Goal: Information Seeking & Learning: Find specific fact

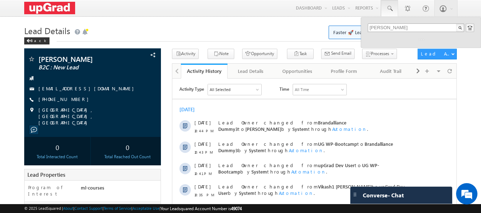
click at [414, 26] on input "MIHIR" at bounding box center [416, 27] width 96 height 9
type input "MIHIR"
click at [377, 38] on div "MIHIR" at bounding box center [421, 32] width 106 height 18
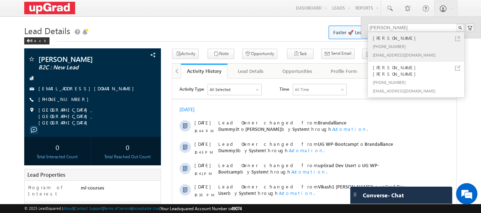
click at [407, 49] on div "[PHONE_NUMBER]" at bounding box center [418, 46] width 95 height 9
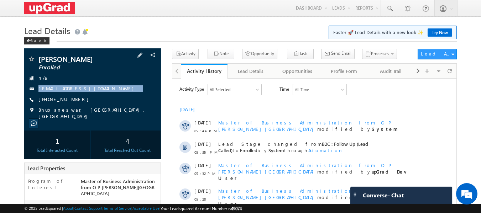
drag, startPoint x: 128, startPoint y: 84, endPoint x: 118, endPoint y: 98, distance: 17.2
click at [118, 98] on div "[PERSON_NAME] Enrolled n/a [EMAIL_ADDRESS][DOMAIN_NAME] [PHONE_NUMBER]" at bounding box center [93, 88] width 130 height 64
copy div "[EMAIL_ADDRESS][DOMAIN_NAME]"
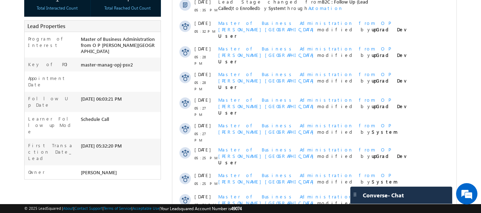
scroll to position [176, 0]
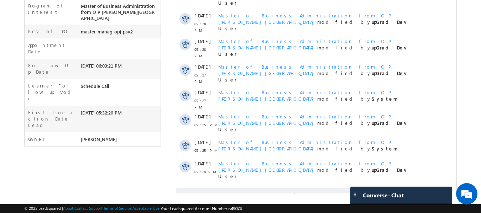
click at [310, 188] on span "Show More" at bounding box center [318, 195] width 38 height 14
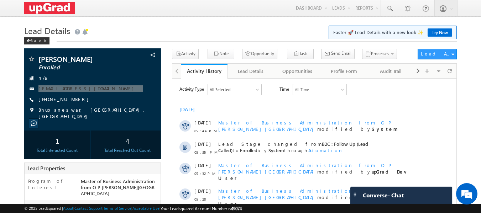
scroll to position [0, 0]
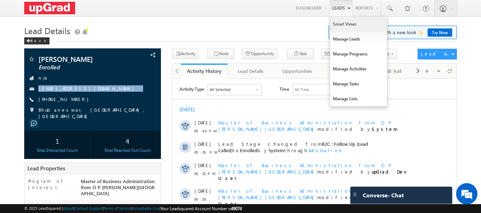
click at [347, 23] on link "Smart Views" at bounding box center [358, 24] width 57 height 15
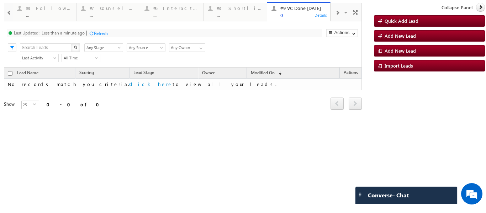
click at [336, 14] on span at bounding box center [337, 13] width 4 height 6
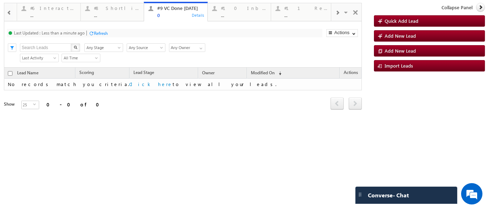
click at [336, 14] on span at bounding box center [337, 13] width 4 height 6
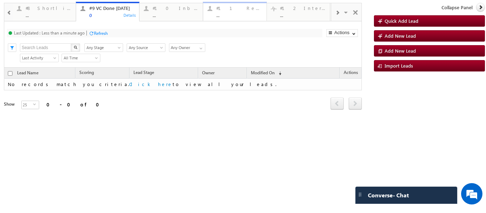
click at [241, 12] on div "..." at bounding box center [239, 14] width 46 height 5
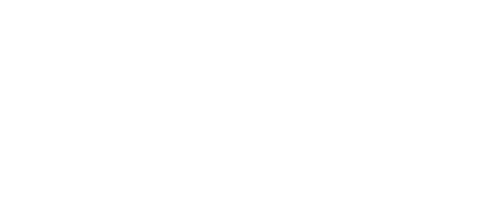
click at [344, 7] on div "Smart Views #4 Follow Up (total pending) ... Details #2 Fresh Leads (Not Called…" at bounding box center [244, 89] width 481 height 178
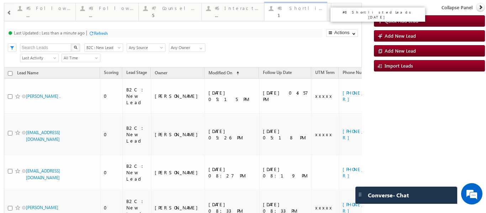
click at [274, 10] on div at bounding box center [271, 8] width 9 height 9
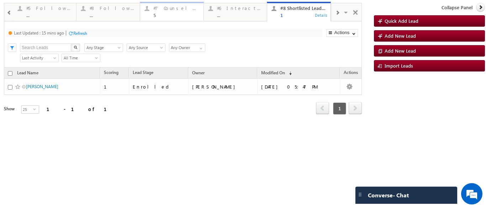
click at [159, 15] on div "5" at bounding box center [176, 14] width 46 height 5
